Goal: Navigation & Orientation: Understand site structure

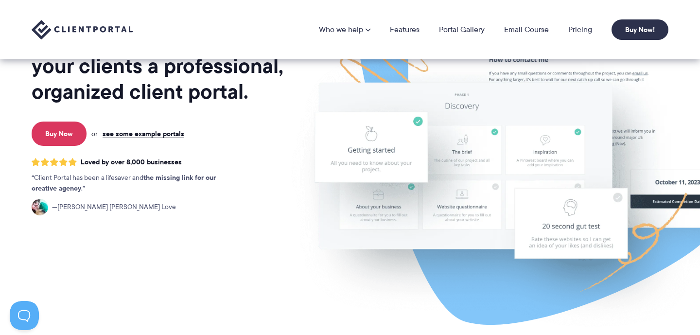
scroll to position [80, 0]
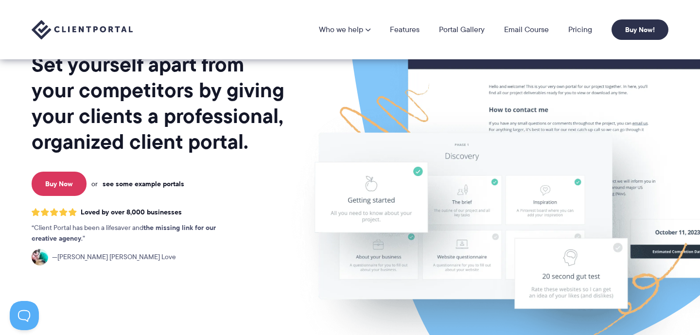
click at [175, 182] on link "see some example portals" at bounding box center [144, 183] width 82 height 9
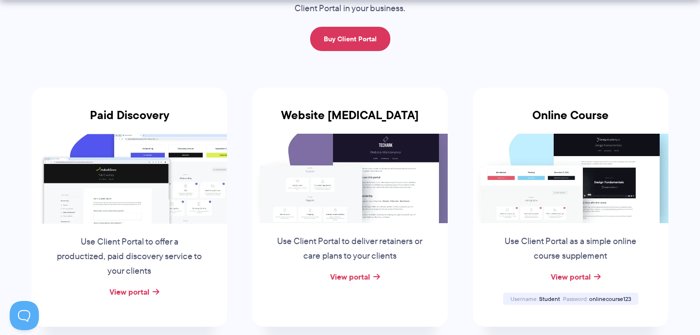
scroll to position [138, 0]
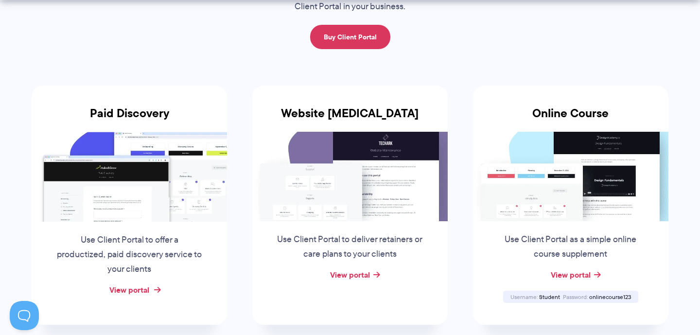
click at [141, 289] on link "View portal" at bounding box center [129, 290] width 40 height 12
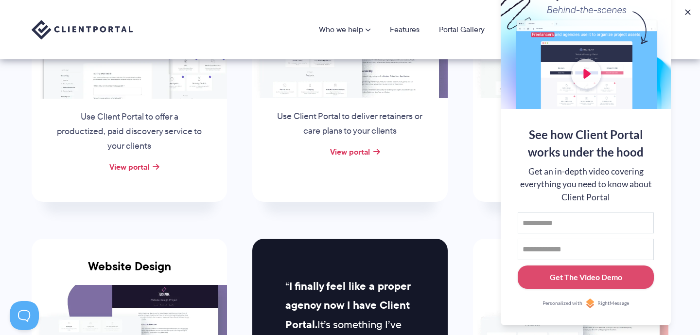
scroll to position [255, 0]
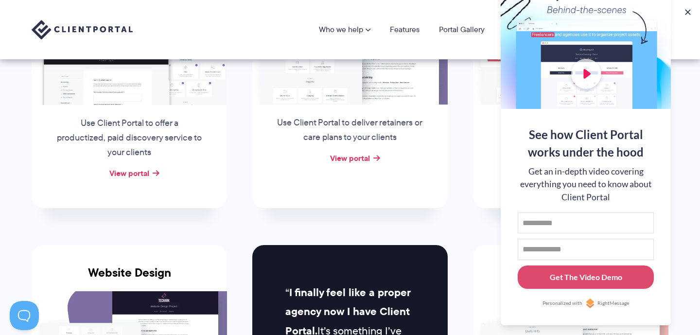
click at [589, 72] on div at bounding box center [586, 45] width 170 height 126
click at [582, 74] on div at bounding box center [586, 45] width 170 height 126
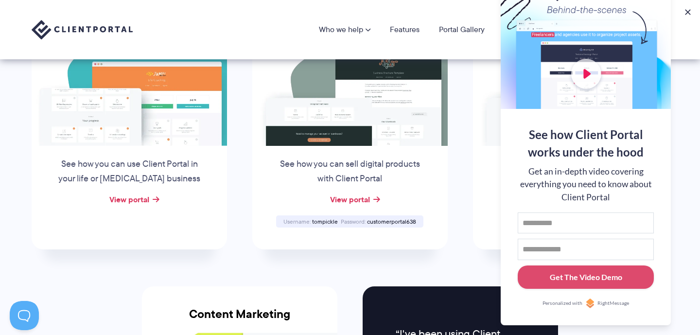
scroll to position [0, 0]
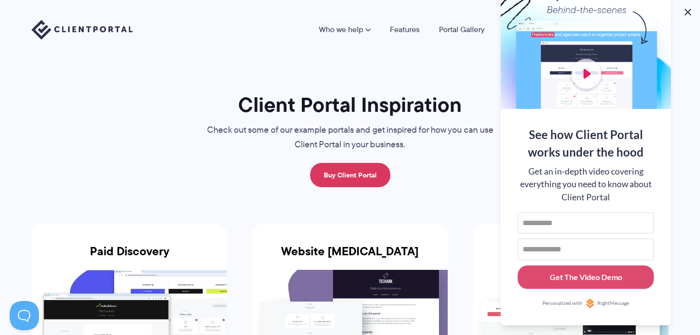
click at [689, 14] on button at bounding box center [688, 12] width 12 height 12
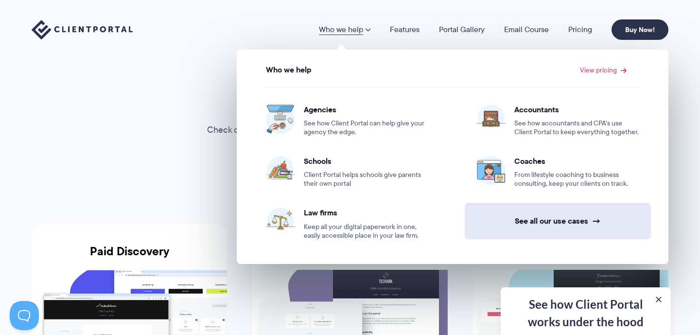
click at [542, 221] on link "See all our use cases →" at bounding box center [558, 221] width 186 height 36
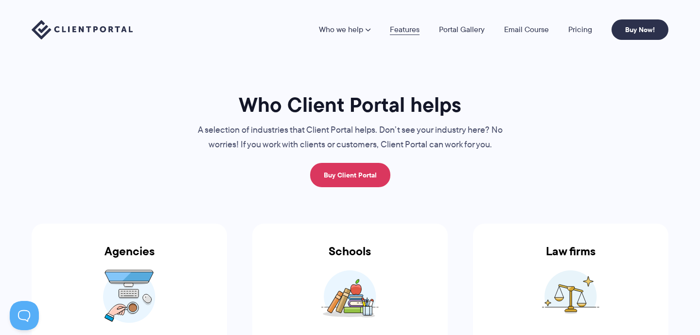
click at [410, 31] on link "Features" at bounding box center [405, 30] width 30 height 8
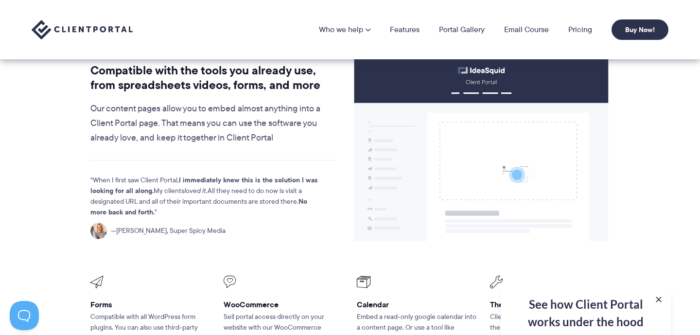
scroll to position [1012, 0]
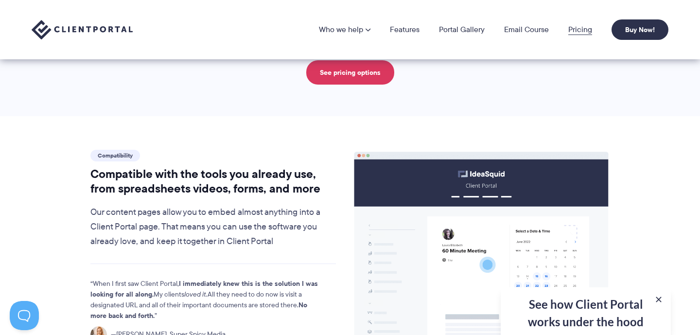
click at [577, 28] on link "Pricing" at bounding box center [580, 30] width 24 height 8
